Goal: Information Seeking & Learning: Learn about a topic

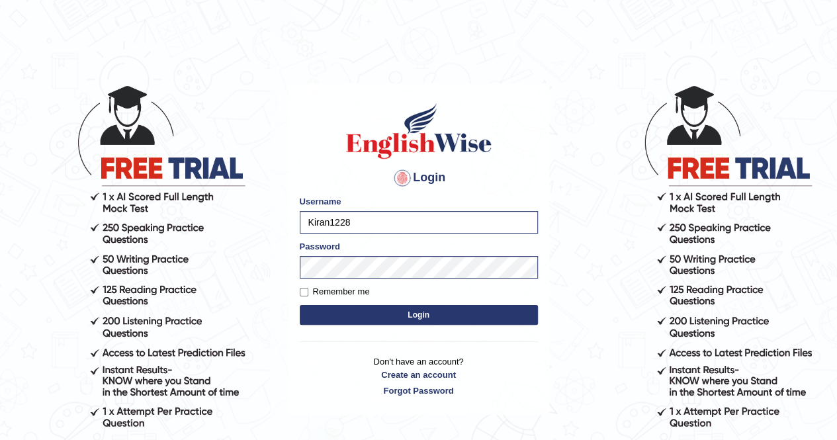
click at [372, 315] on button "Login" at bounding box center [419, 315] width 238 height 20
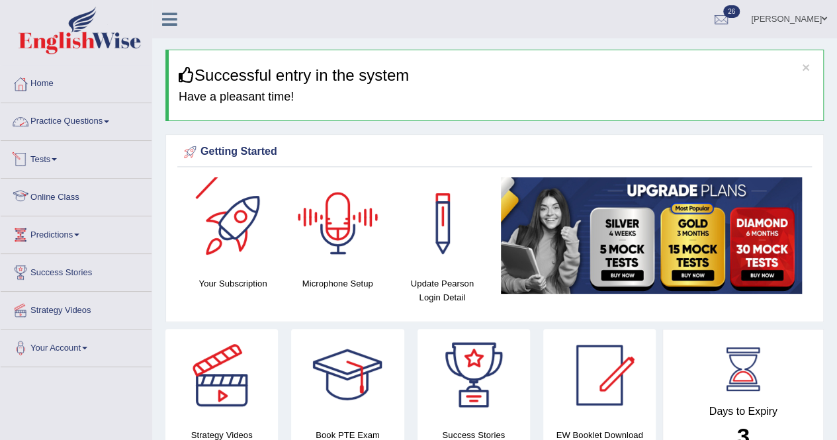
click at [42, 122] on link "Practice Questions" at bounding box center [76, 119] width 151 height 33
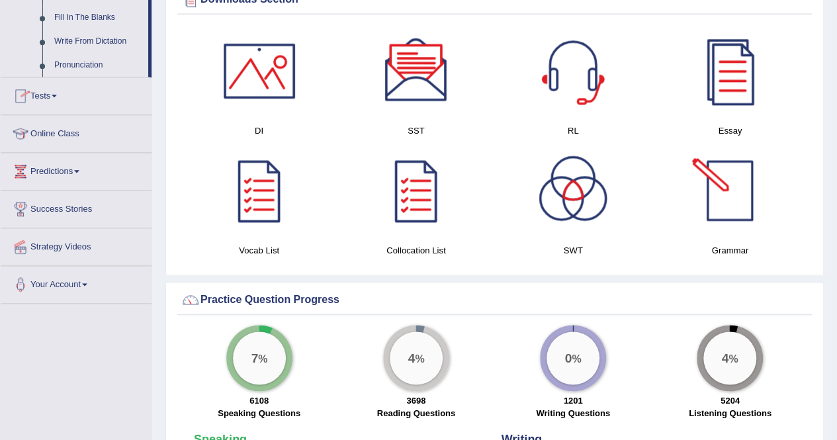
scroll to position [385, 0]
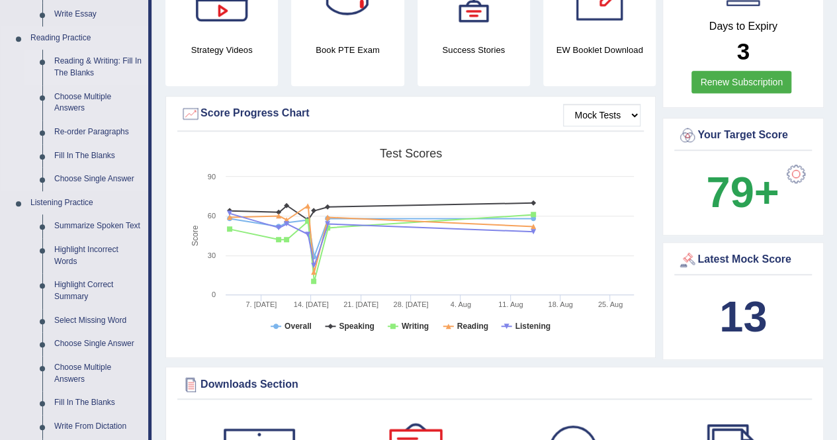
click at [78, 68] on link "Reading & Writing: Fill In The Blanks" at bounding box center [98, 67] width 100 height 35
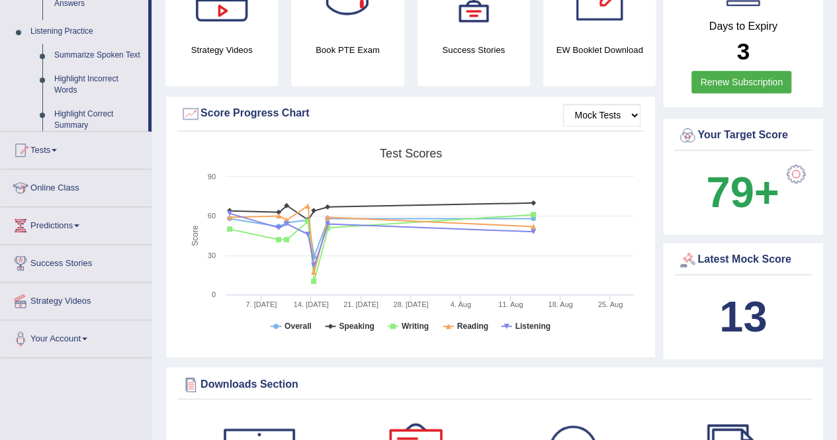
scroll to position [153, 0]
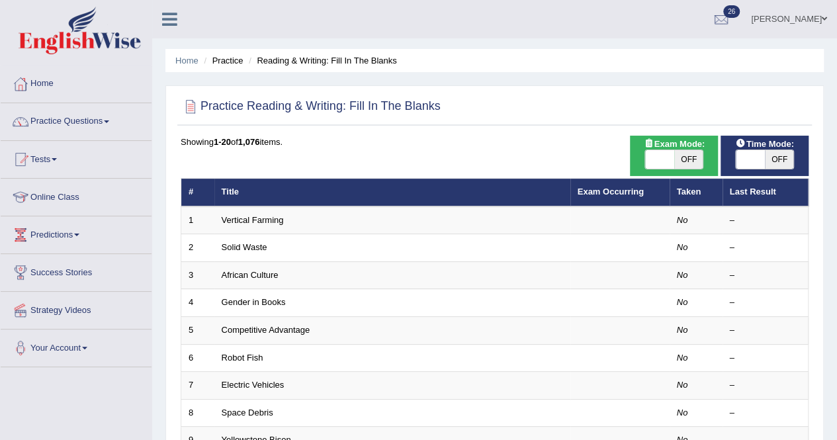
click at [653, 161] on span at bounding box center [659, 159] width 29 height 19
checkbox input "true"
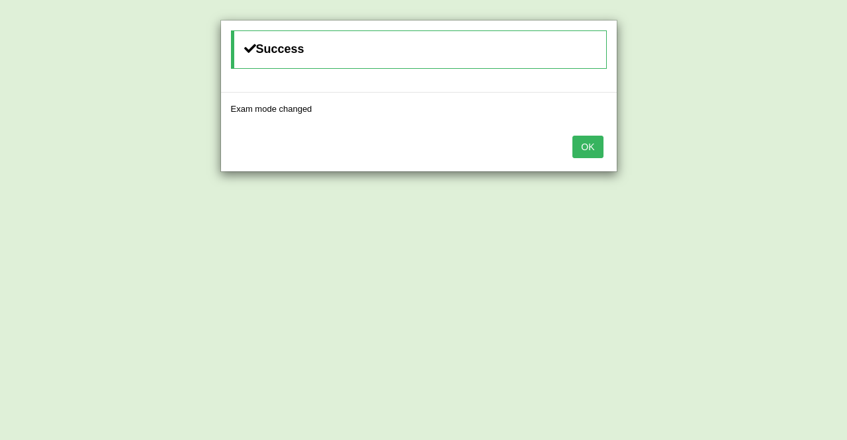
click at [588, 151] on button "OK" at bounding box center [587, 147] width 30 height 22
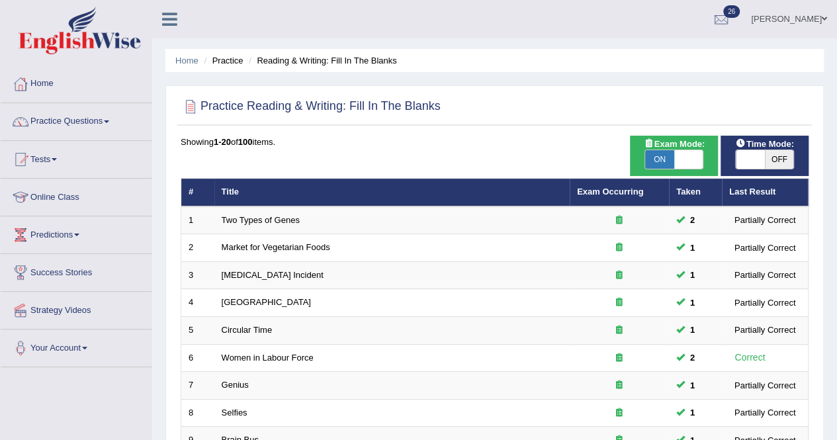
click at [747, 159] on span at bounding box center [749, 159] width 29 height 19
checkbox input "true"
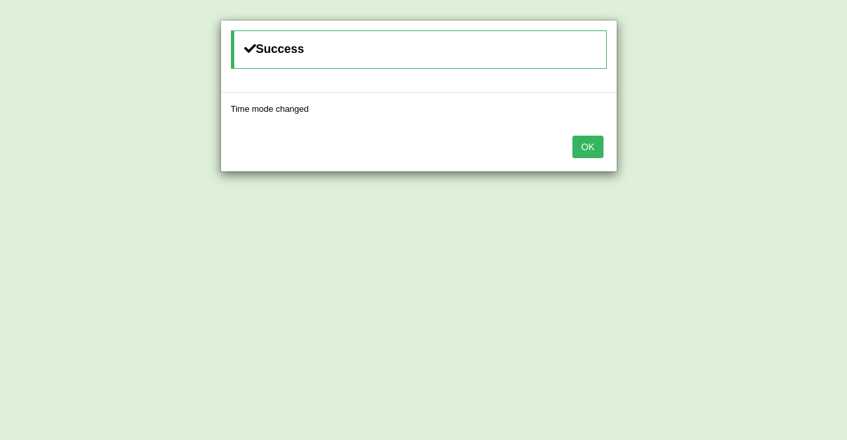
click at [596, 144] on button "OK" at bounding box center [587, 147] width 30 height 22
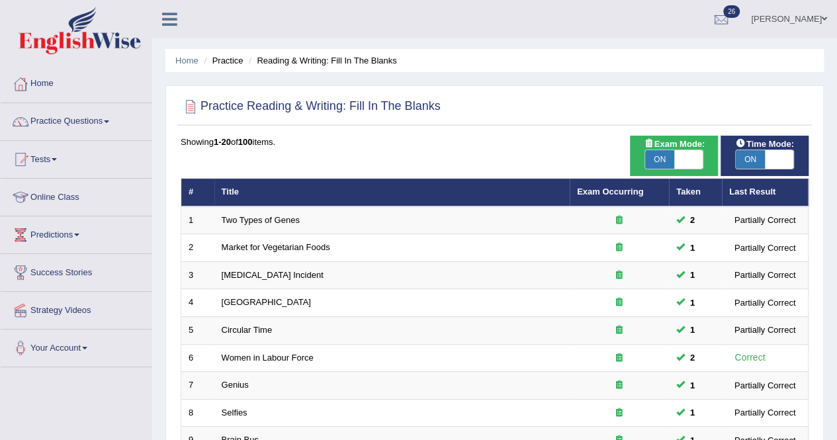
scroll to position [385, 0]
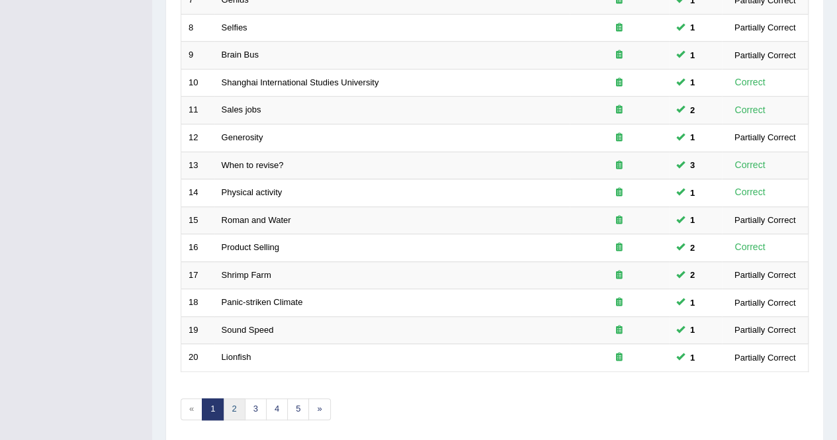
click at [237, 398] on link "2" at bounding box center [234, 409] width 22 height 22
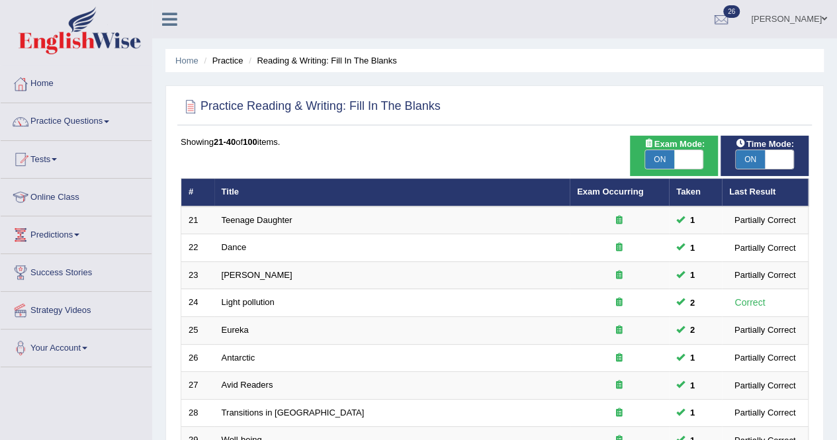
scroll to position [385, 0]
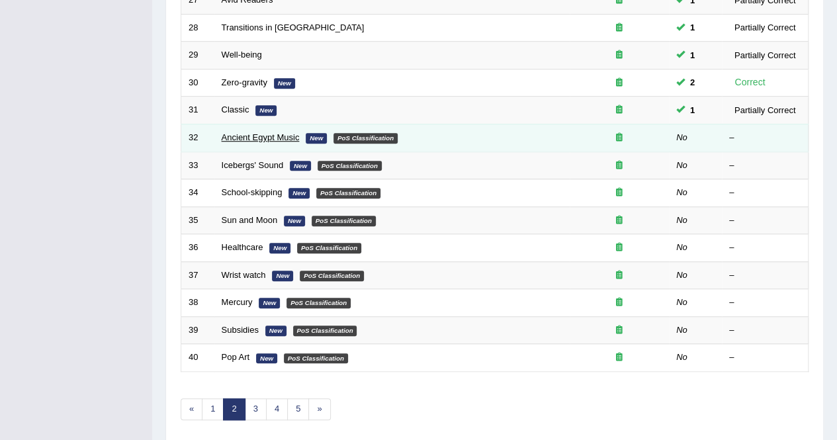
click at [255, 136] on link "Ancient Egypt Music" at bounding box center [261, 137] width 78 height 10
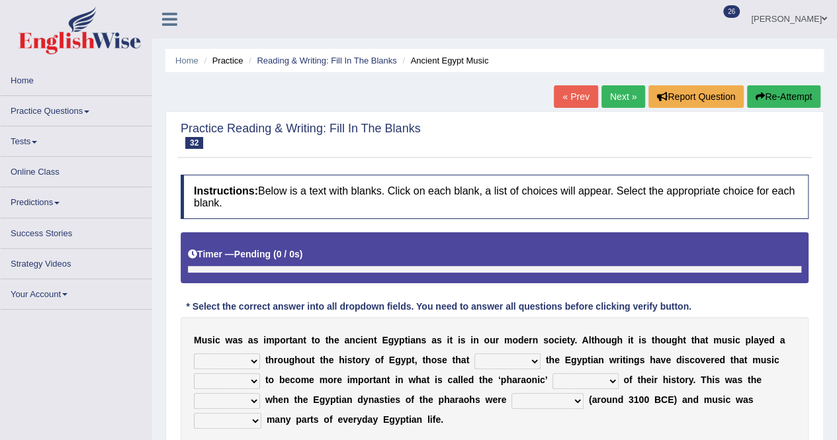
scroll to position [254, 0]
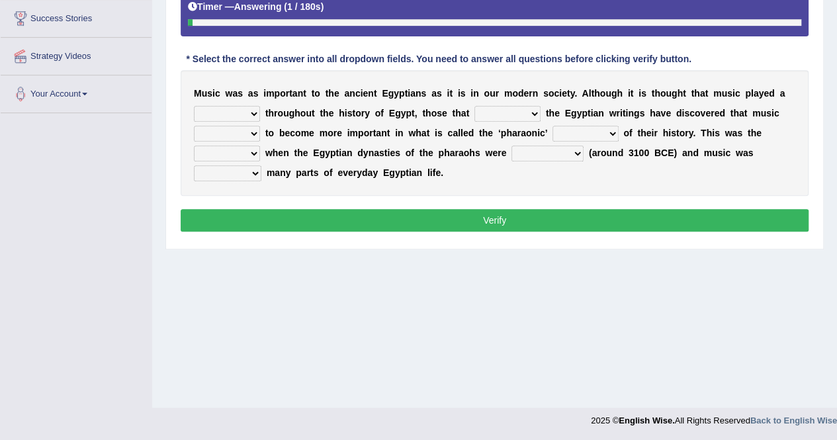
click at [255, 112] on select "role game response situation" at bounding box center [227, 114] width 66 height 16
select select "role"
click at [194, 106] on select "role game response situation" at bounding box center [227, 114] width 66 height 16
click at [532, 113] on select "need require confirm study" at bounding box center [507, 114] width 66 height 16
click at [538, 112] on select "need require confirm study" at bounding box center [507, 114] width 66 height 16
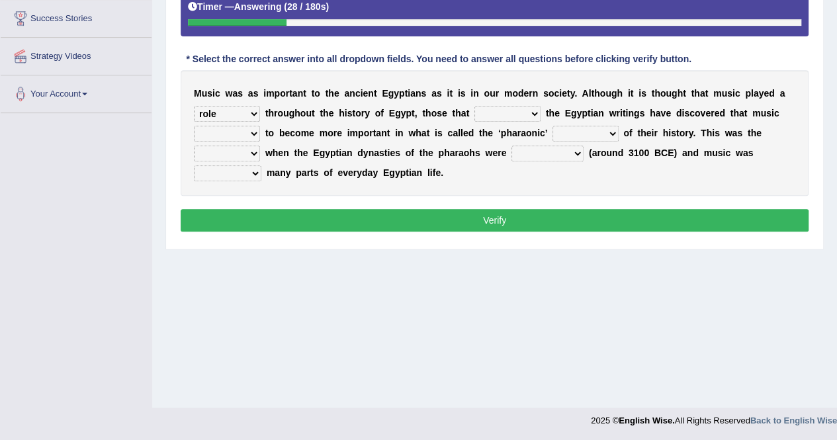
select select "require"
click at [474, 106] on select "need require confirm study" at bounding box center [507, 114] width 66 height 16
click at [257, 132] on select "predicted seemed like thought" at bounding box center [227, 134] width 66 height 16
select select "seemed"
click at [194, 126] on select "predicted seemed like thought" at bounding box center [227, 134] width 66 height 16
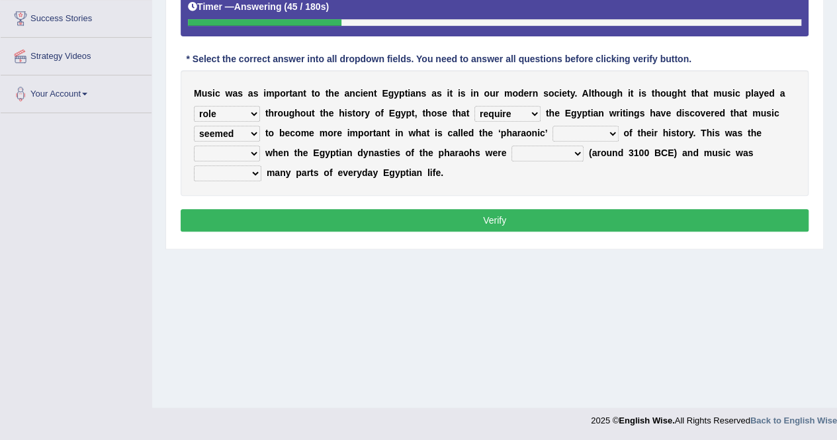
click at [610, 130] on select "period people place race" at bounding box center [585, 134] width 66 height 16
select select "period"
click at [552, 126] on select "period people place race" at bounding box center [585, 134] width 66 height 16
click at [260, 148] on b at bounding box center [262, 152] width 5 height 11
click at [266, 149] on b "w" at bounding box center [268, 152] width 7 height 11
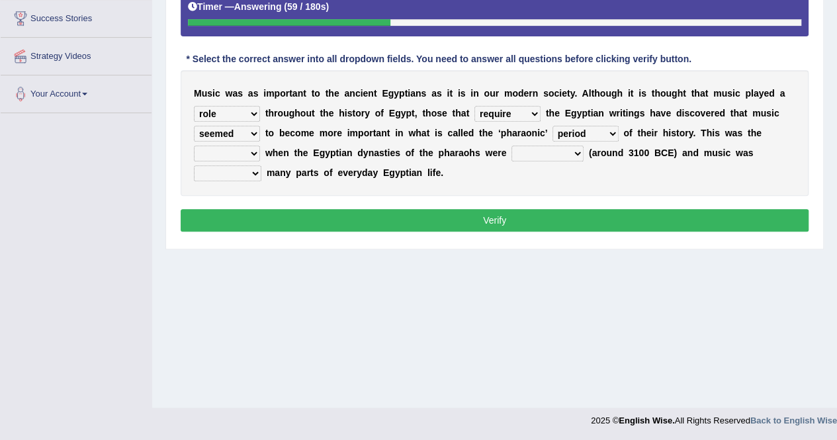
click at [258, 151] on select "result range time group" at bounding box center [227, 153] width 66 height 16
select select "result"
click at [194, 145] on select "result range time group" at bounding box center [227, 153] width 66 height 16
click at [571, 147] on select "contributed established constructed raised" at bounding box center [547, 153] width 72 height 16
select select "raised"
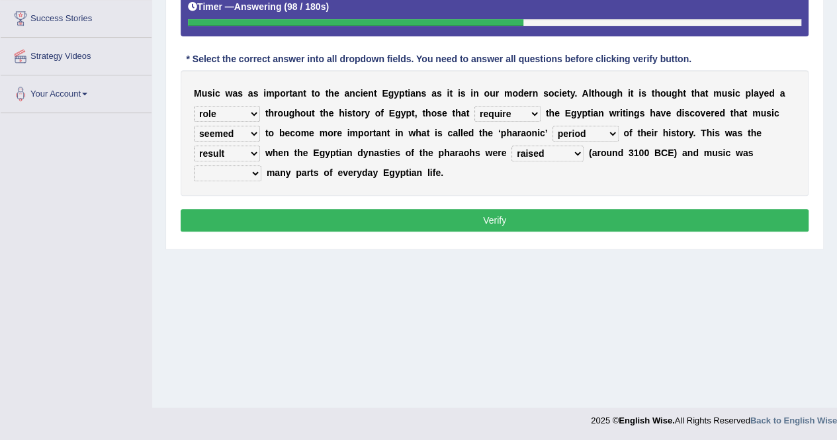
click at [511, 145] on select "contributed established constructed raised" at bounding box center [547, 153] width 72 height 16
click at [262, 171] on b at bounding box center [263, 172] width 5 height 11
click at [251, 174] on select "found at found found from found in" at bounding box center [227, 173] width 67 height 16
select select "found in"
click at [194, 165] on select "found at found found from found in" at bounding box center [227, 173] width 67 height 16
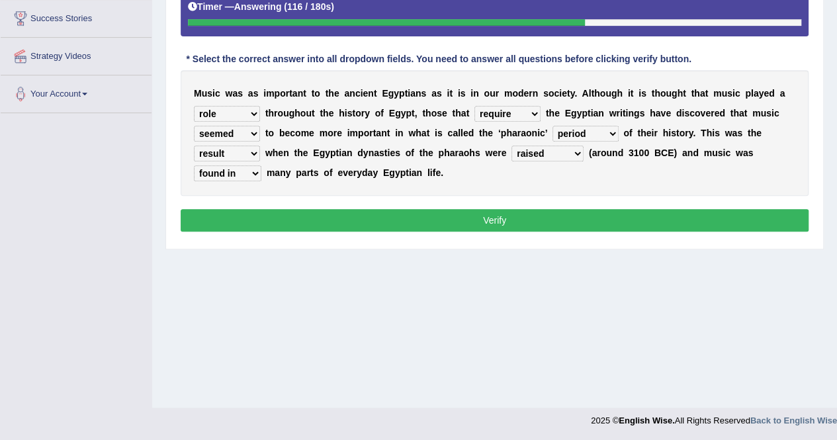
click at [254, 113] on select "role game response situation" at bounding box center [227, 114] width 66 height 16
click at [536, 108] on select "need require confirm study" at bounding box center [507, 114] width 66 height 16
click at [612, 195] on div "Instructions: Below is a text with blanks. Click on each blank, a list of choic…" at bounding box center [494, 81] width 634 height 321
click at [251, 133] on select "predicted seemed like thought" at bounding box center [227, 134] width 66 height 16
click at [610, 133] on select "period people place race" at bounding box center [585, 134] width 66 height 16
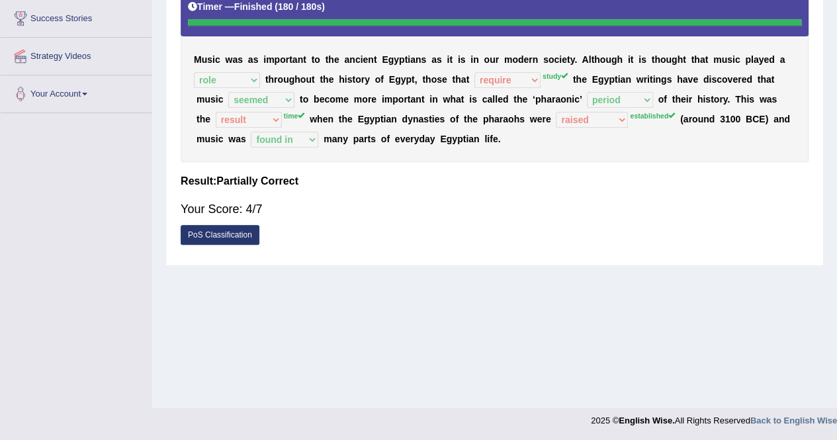
scroll to position [0, 0]
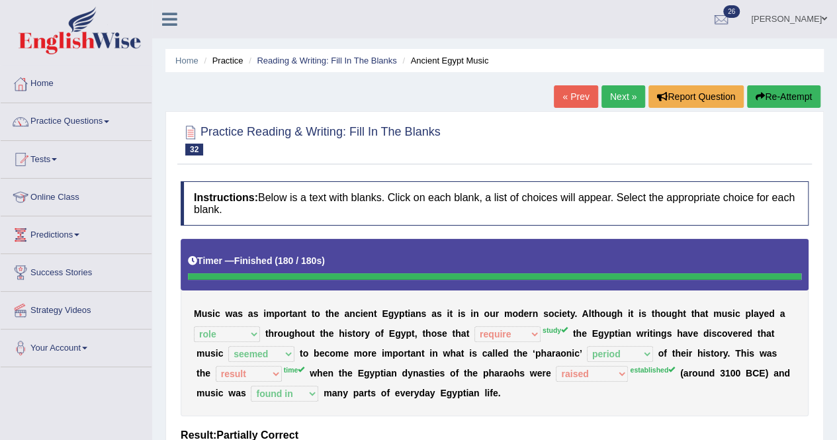
click at [626, 96] on link "Next »" at bounding box center [623, 96] width 44 height 22
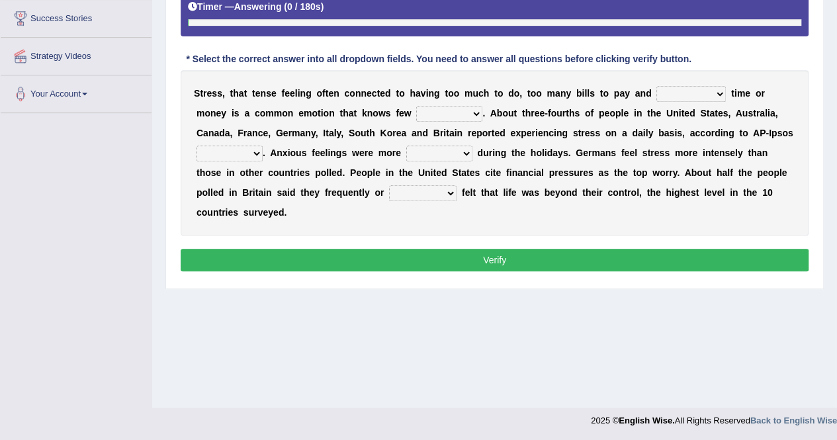
scroll to position [254, 0]
click at [721, 91] on select "not enough too much less rare" at bounding box center [690, 94] width 69 height 16
select select "not enough"
click at [656, 86] on select "not enough too much less rare" at bounding box center [690, 94] width 69 height 16
click at [472, 113] on select "people groups borders limit" at bounding box center [449, 114] width 66 height 16
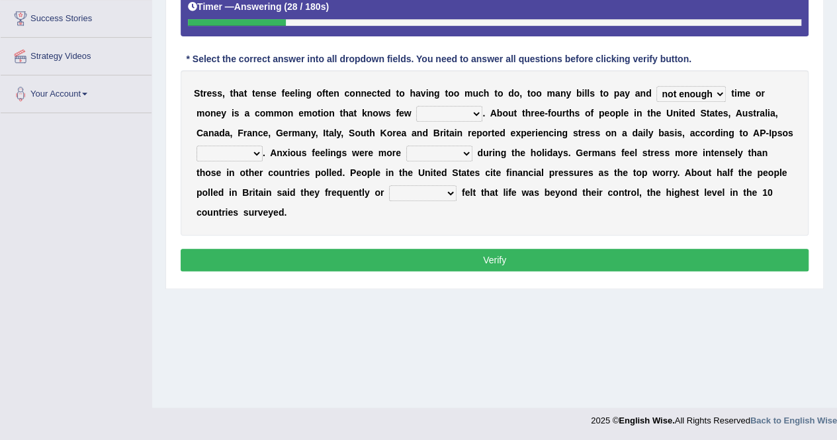
select select "groups"
click at [416, 106] on select "people groups borders limit" at bounding box center [449, 114] width 66 height 16
click at [259, 146] on select "polling election selection choice" at bounding box center [229, 153] width 66 height 16
select select "polling"
click at [196, 145] on select "polling election selection choice" at bounding box center [229, 153] width 66 height 16
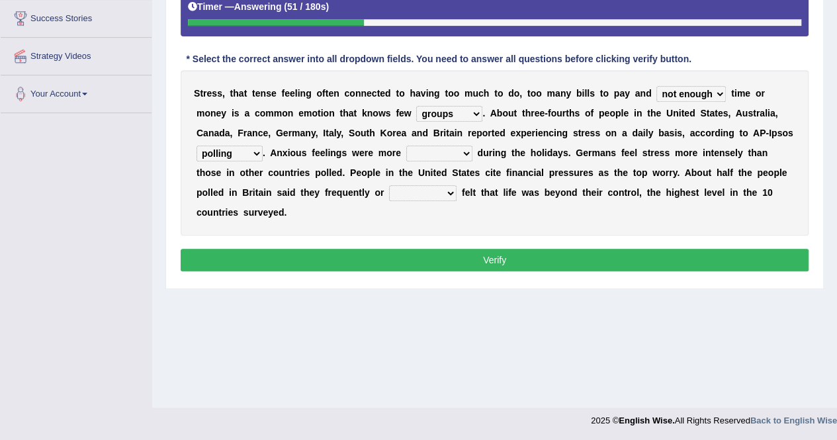
click at [460, 150] on select "random intense sporadic sparse" at bounding box center [439, 153] width 66 height 16
select select "intense"
click at [406, 145] on select "random intense sporadic sparse" at bounding box center [439, 153] width 66 height 16
click at [448, 188] on select "always seldom sometimes often" at bounding box center [422, 193] width 67 height 16
select select "sometimes"
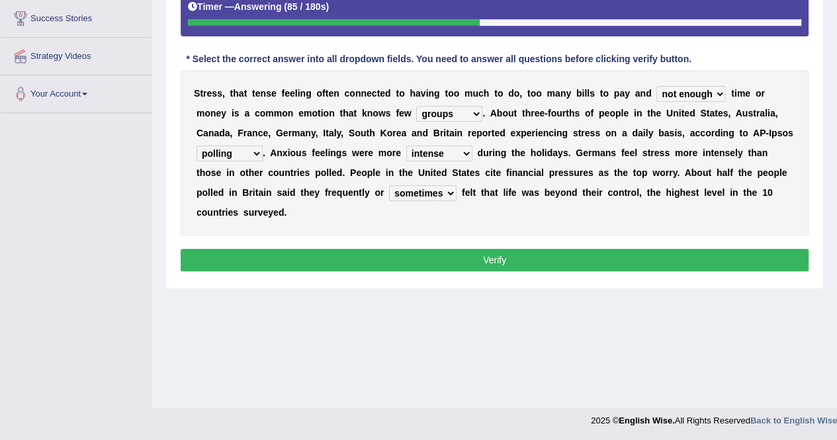
click at [389, 185] on select "always seldom sometimes often" at bounding box center [422, 193] width 67 height 16
click at [477, 106] on select "people groups borders limit" at bounding box center [449, 114] width 66 height 16
select select "people"
click at [416, 106] on select "people groups borders limit" at bounding box center [449, 114] width 66 height 16
click at [247, 151] on select "polling election selection choice" at bounding box center [229, 153] width 66 height 16
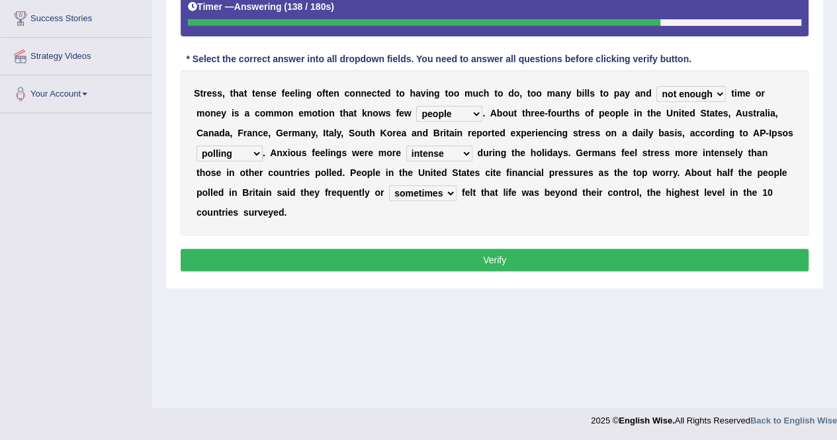
select select "selection"
click at [196, 145] on select "polling election selection choice" at bounding box center [229, 153] width 66 height 16
click at [469, 151] on select "random intense sporadic sparse" at bounding box center [439, 153] width 66 height 16
click at [554, 225] on div "S t r e s s , t h a t t e n s e f e e l i n g o f t e n c o n n e c t e d t o h…" at bounding box center [495, 152] width 628 height 165
click at [450, 186] on select "always seldom sometimes often" at bounding box center [422, 193] width 67 height 16
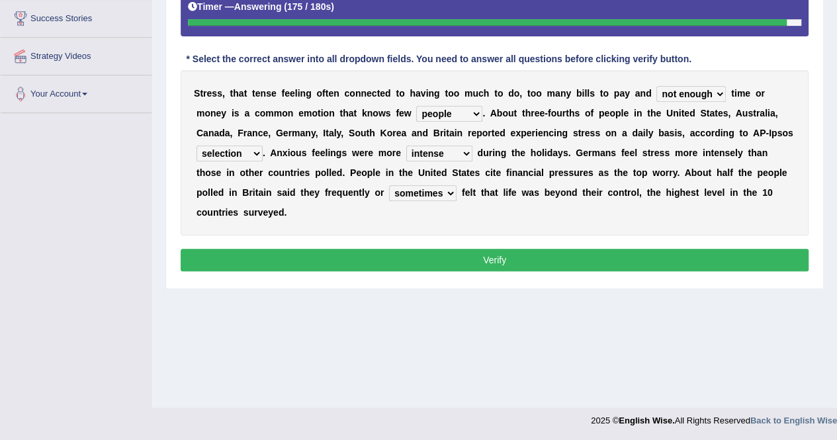
click at [493, 211] on div "S t r e s s , t h a t t e n s e f e e l i n g o f t e n c o n n e c t e d t o h…" at bounding box center [495, 152] width 628 height 165
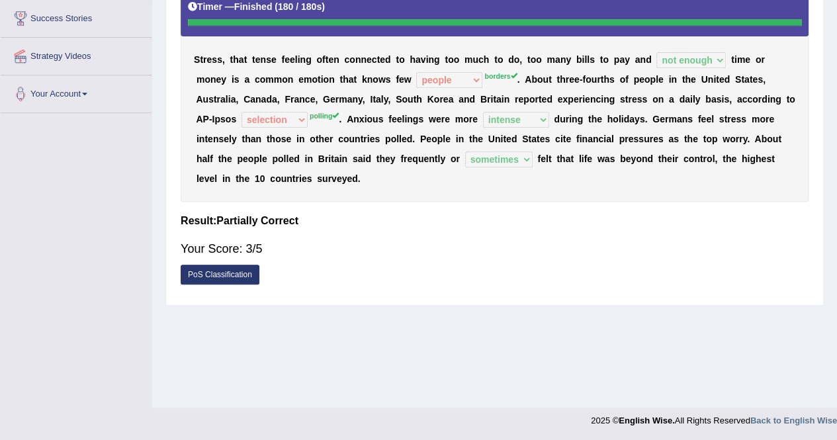
scroll to position [0, 0]
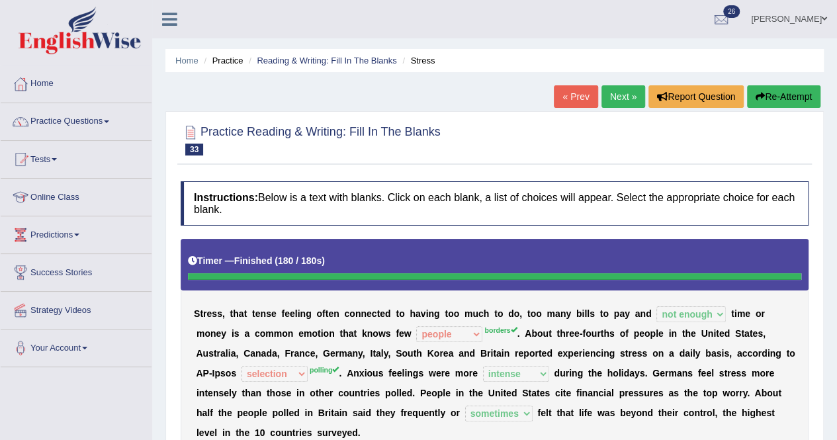
click at [615, 94] on link "Next »" at bounding box center [623, 96] width 44 height 22
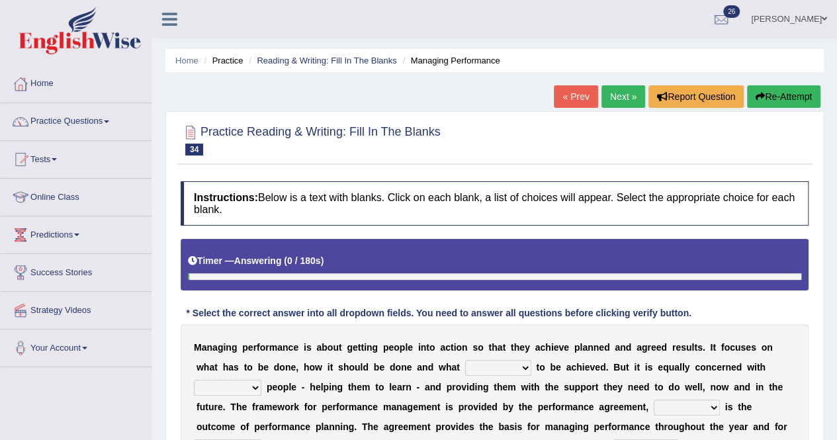
scroll to position [254, 0]
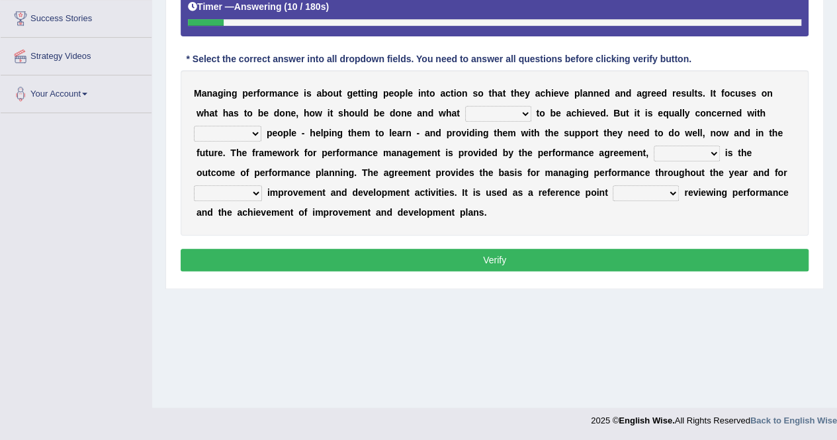
click at [526, 113] on select "is need must requires" at bounding box center [498, 114] width 66 height 16
select select "need"
click at [465, 106] on select "is need must requires" at bounding box center [498, 114] width 66 height 16
click at [252, 134] on select "developing evaluating recruiting alerting" at bounding box center [227, 134] width 67 height 16
select select "evaluating"
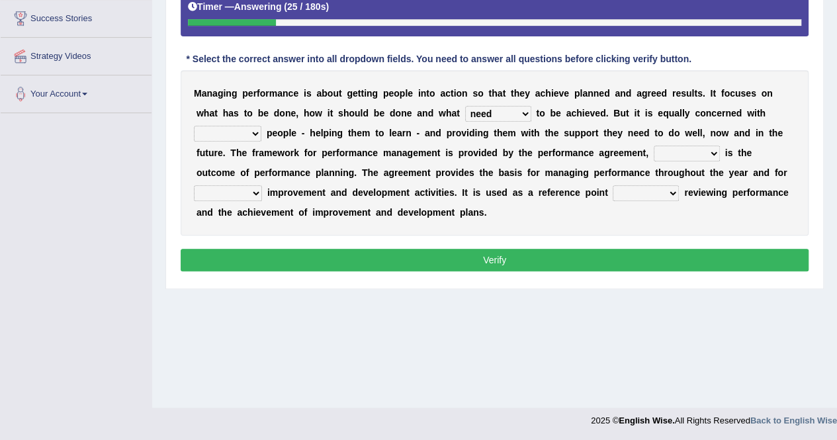
click at [194, 126] on select "developing evaluating recruiting alerting" at bounding box center [227, 134] width 67 height 16
click at [708, 151] on select "what this which of which" at bounding box center [686, 153] width 66 height 16
select select "which"
click at [653, 145] on select "what this which of which" at bounding box center [686, 153] width 66 height 16
click at [255, 187] on select "guiding reassuring heralding concluding" at bounding box center [228, 193] width 68 height 16
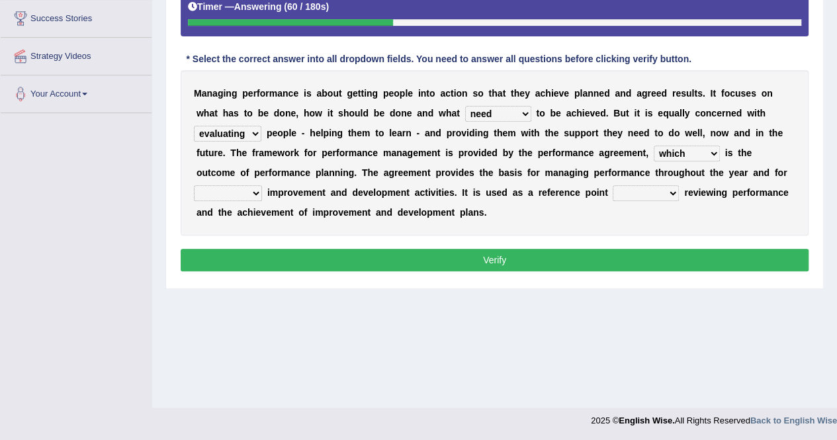
select select "concluding"
click at [194, 185] on select "guiding reassuring heralding concluding" at bounding box center [228, 193] width 68 height 16
click at [668, 190] on select "when as until since" at bounding box center [645, 193] width 66 height 16
select select "when"
click at [612, 185] on select "when as until since" at bounding box center [645, 193] width 66 height 16
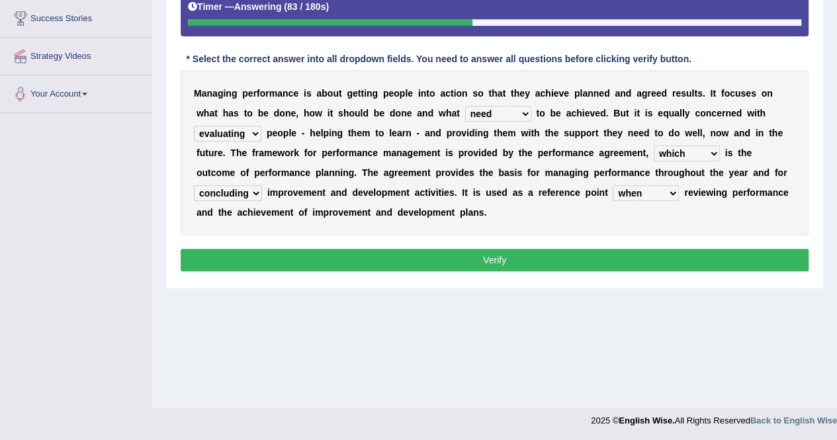
click at [255, 135] on select "developing evaluating recruiting alerting" at bounding box center [227, 134] width 67 height 16
click at [303, 235] on div "Instructions: Below is a text with blanks. Click on each blank, a list of choic…" at bounding box center [494, 101] width 634 height 361
click at [534, 252] on button "Verify" at bounding box center [495, 260] width 628 height 22
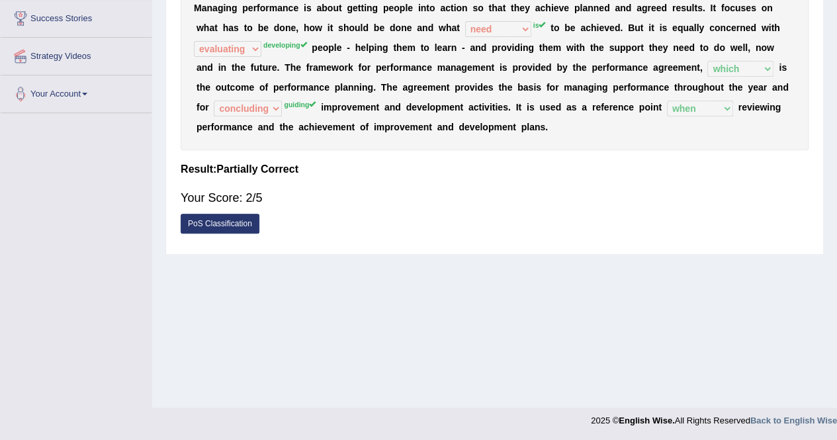
scroll to position [0, 0]
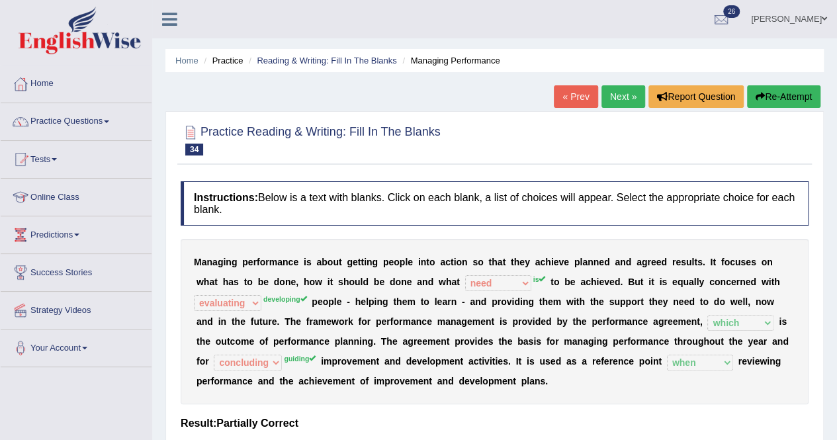
click at [783, 90] on button "Re-Attempt" at bounding box center [783, 96] width 73 height 22
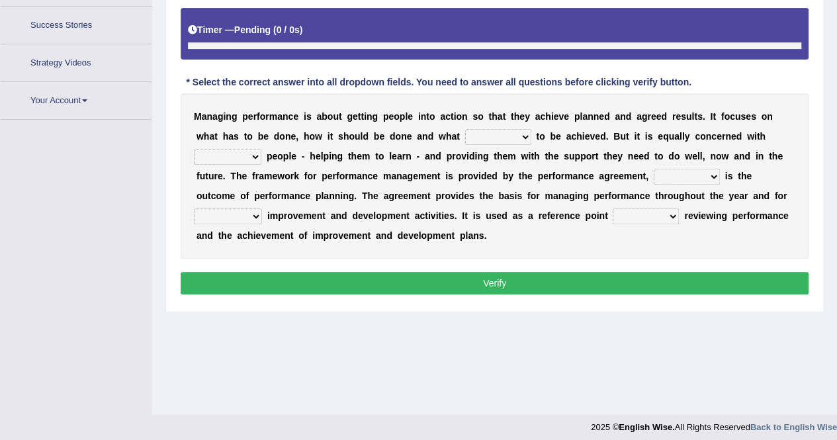
scroll to position [254, 0]
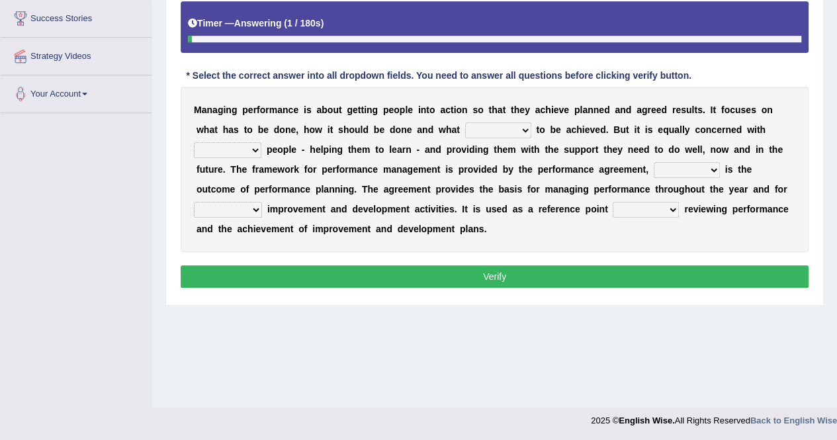
click at [524, 132] on select "is need must requires" at bounding box center [498, 130] width 66 height 16
select select "is"
click at [465, 122] on select "is need must requires" at bounding box center [498, 130] width 66 height 16
click at [263, 146] on b at bounding box center [263, 149] width 5 height 11
click at [254, 147] on select "developing evaluating recruiting alerting" at bounding box center [227, 150] width 67 height 16
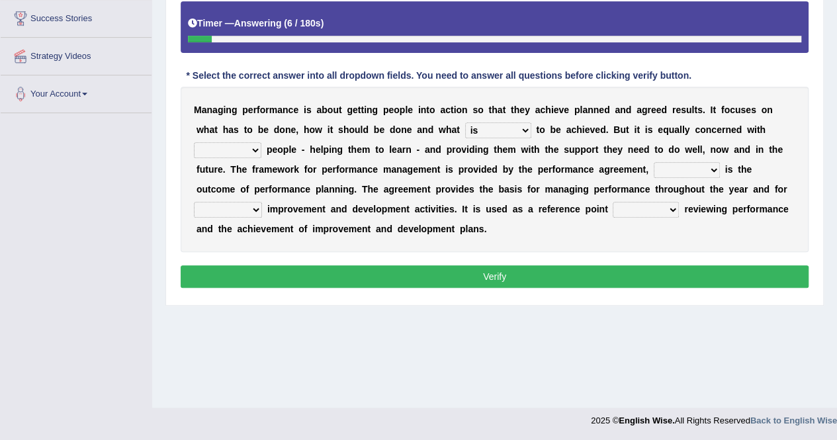
select select "developing"
click at [194, 142] on select "developing evaluating recruiting alerting" at bounding box center [227, 150] width 67 height 16
click at [712, 165] on select "what this which of which" at bounding box center [686, 170] width 66 height 16
select select "which"
click at [653, 162] on select "what this which of which" at bounding box center [686, 170] width 66 height 16
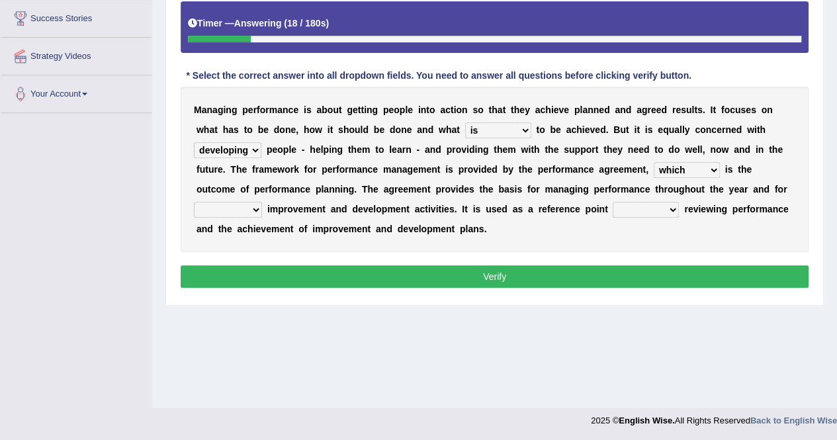
click at [251, 203] on select "guiding reassuring heralding concluding" at bounding box center [228, 210] width 68 height 16
select select "guiding"
click at [194, 202] on select "guiding reassuring heralding concluding" at bounding box center [228, 210] width 68 height 16
click at [673, 209] on select "when as until since" at bounding box center [645, 210] width 66 height 16
select select "when"
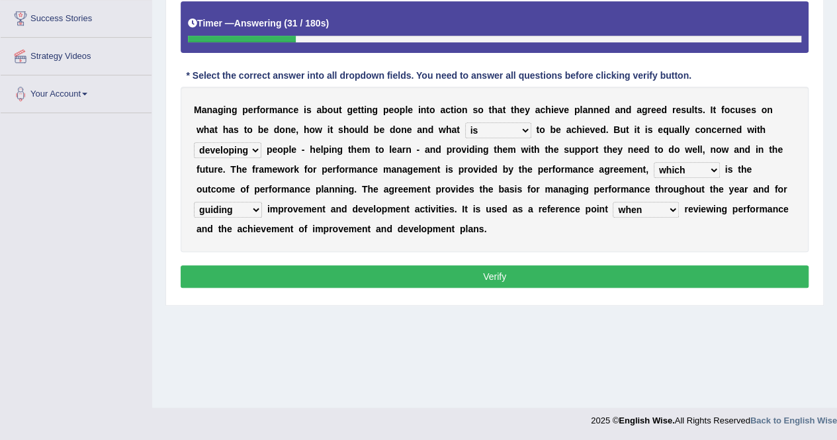
click at [612, 202] on select "when as until since" at bounding box center [645, 210] width 66 height 16
click at [620, 270] on button "Verify" at bounding box center [495, 276] width 628 height 22
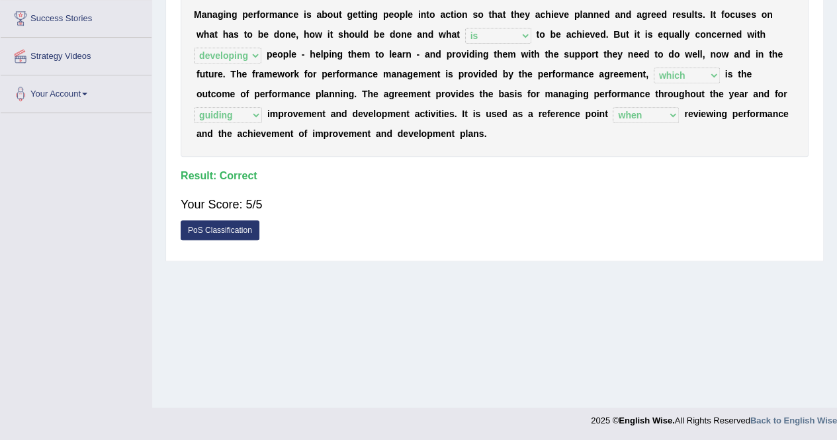
scroll to position [0, 0]
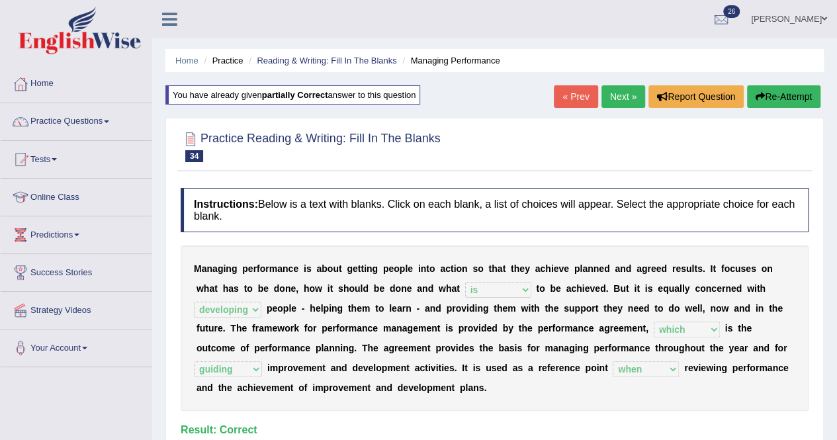
click at [629, 87] on link "Next »" at bounding box center [623, 96] width 44 height 22
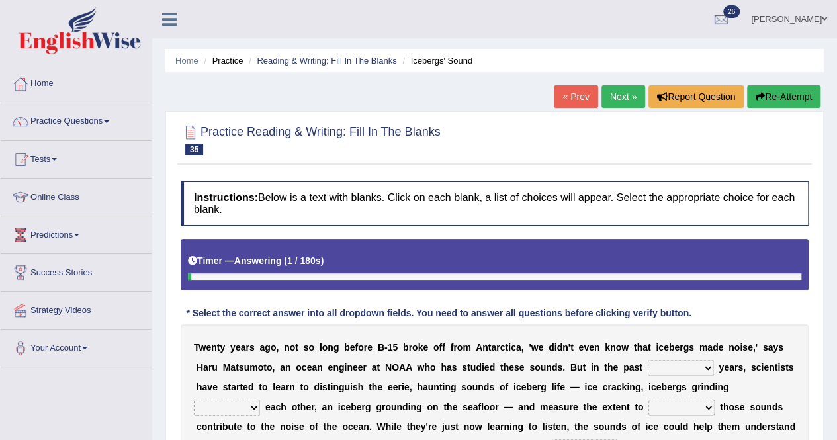
scroll to position [254, 0]
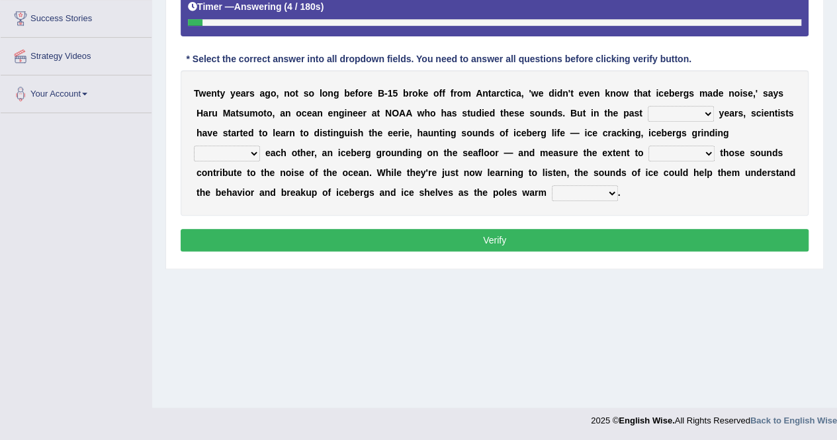
click at [708, 109] on select "for more much few" at bounding box center [680, 114] width 66 height 16
select select "few"
click at [647, 106] on select "for more much few" at bounding box center [680, 114] width 66 height 16
click at [254, 157] on select "within about through against" at bounding box center [227, 153] width 66 height 16
click at [194, 145] on select "within about through against" at bounding box center [227, 153] width 66 height 16
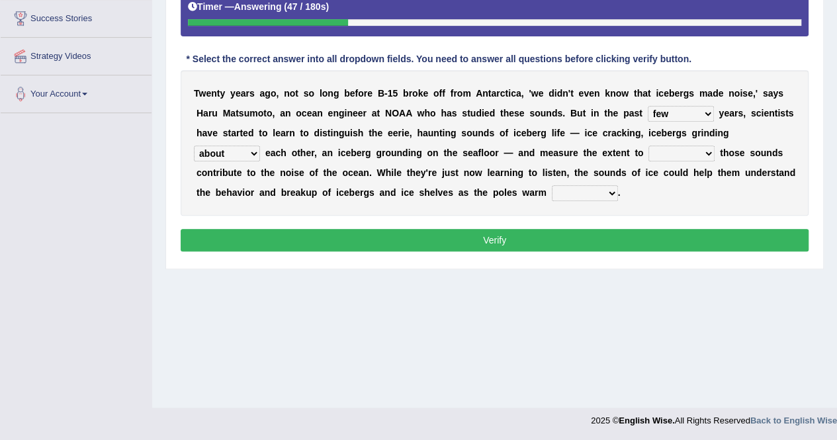
click at [249, 155] on select "within about through against" at bounding box center [227, 153] width 66 height 16
select select "against"
click at [194, 145] on select "within about through against" at bounding box center [227, 153] width 66 height 16
click at [704, 149] on select "which why what whether" at bounding box center [681, 153] width 66 height 16
select select "why"
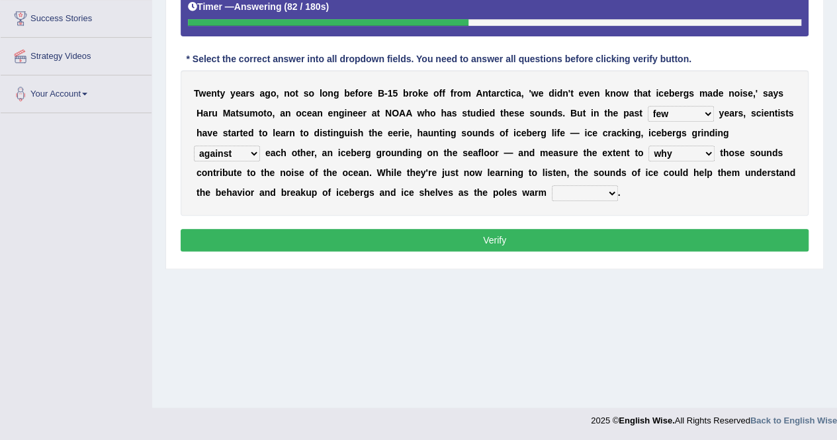
click at [648, 145] on select "which why what whether" at bounding box center [681, 153] width 66 height 16
click at [608, 195] on select "away out up off" at bounding box center [585, 193] width 66 height 16
select select "up"
click at [552, 185] on select "away out up off" at bounding box center [585, 193] width 66 height 16
click at [569, 236] on button "Verify" at bounding box center [495, 240] width 628 height 22
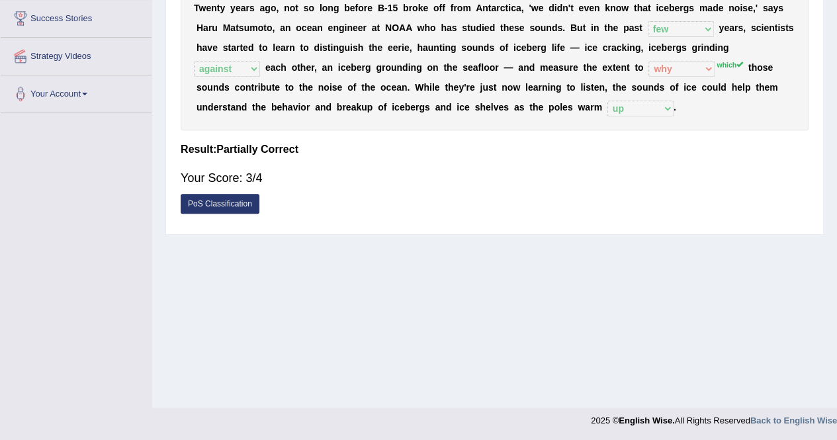
scroll to position [0, 0]
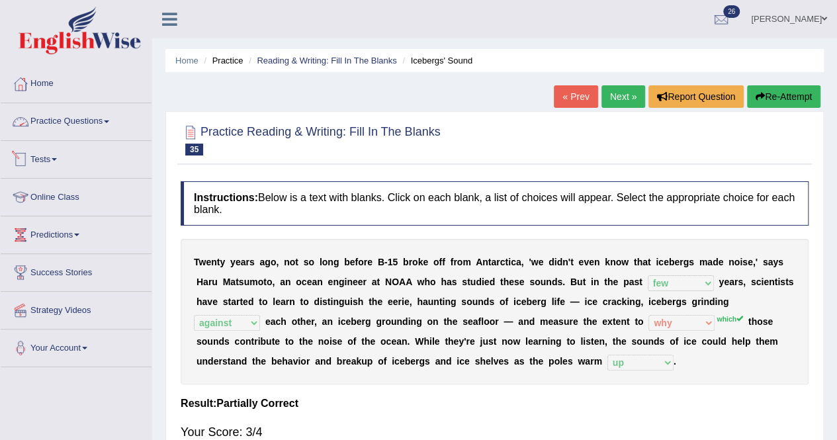
click at [56, 152] on link "Tests" at bounding box center [76, 157] width 151 height 33
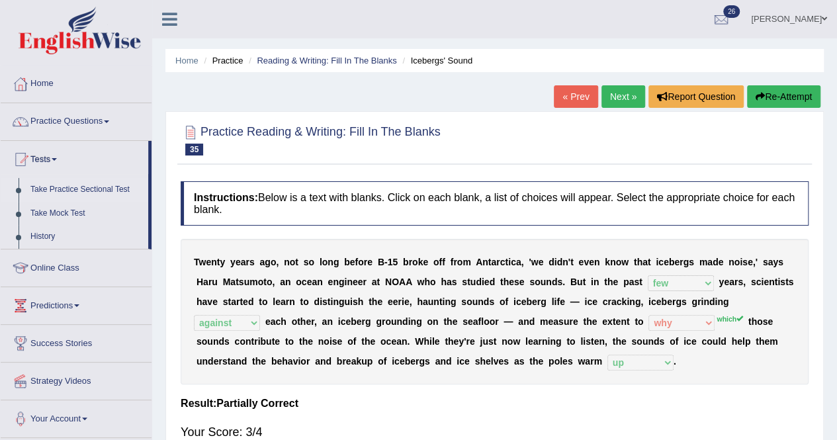
click at [63, 189] on link "Take Practice Sectional Test" at bounding box center [86, 190] width 124 height 24
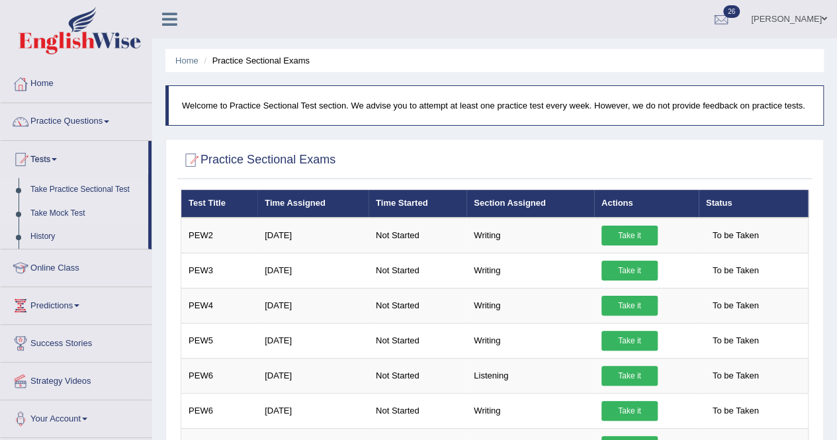
click at [85, 208] on link "Take Mock Test" at bounding box center [86, 214] width 124 height 24
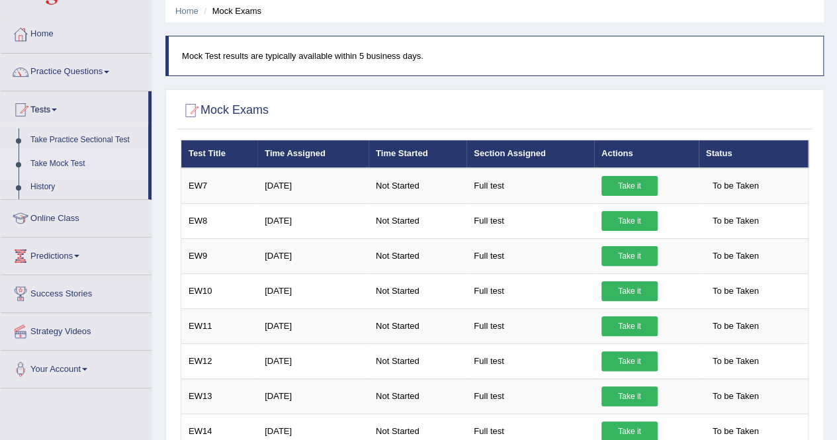
scroll to position [50, 0]
click at [90, 73] on link "Practice Questions" at bounding box center [76, 70] width 151 height 33
